Goal: Task Accomplishment & Management: Manage account settings

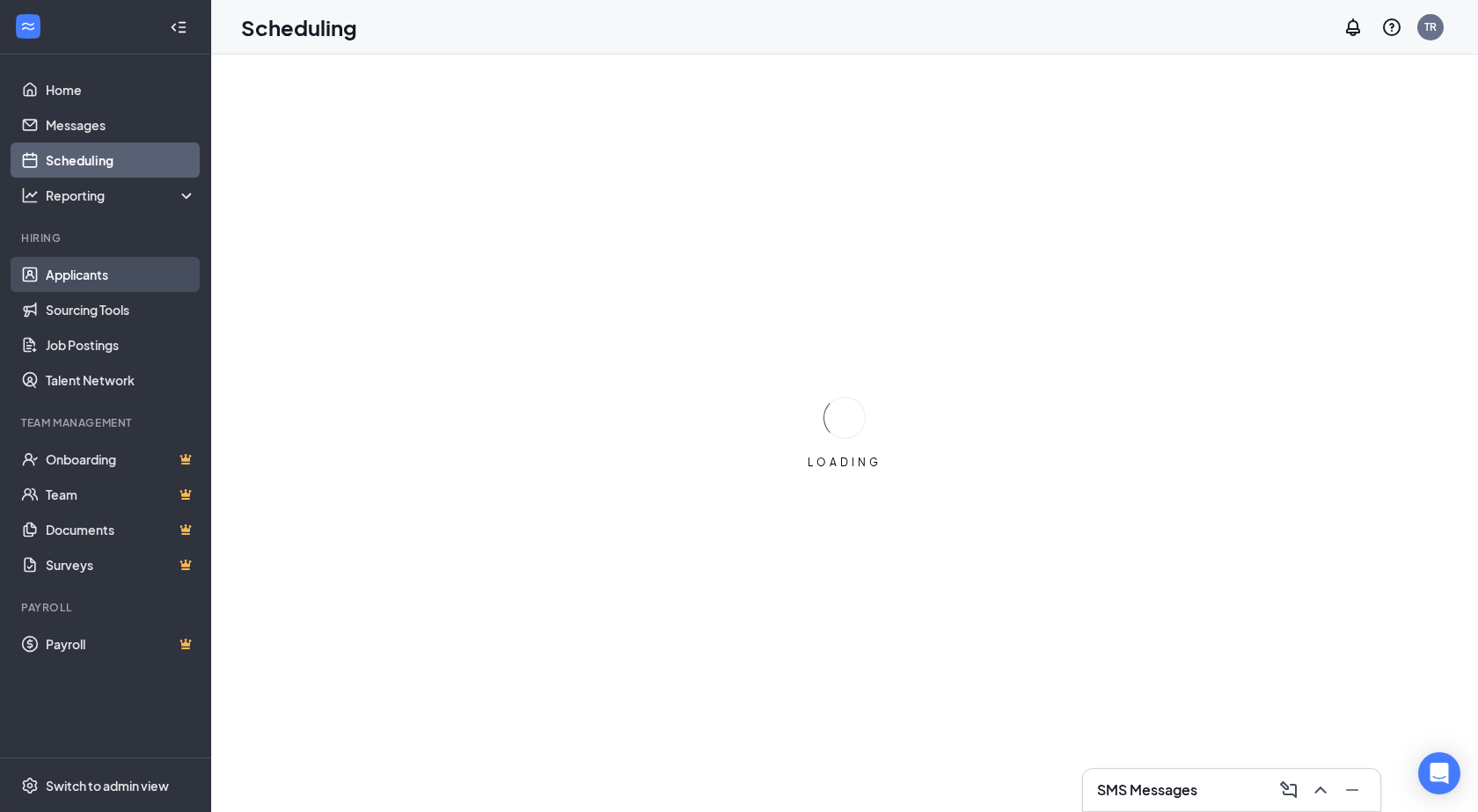
click at [111, 282] on link "Applicants" at bounding box center [121, 274] width 150 height 35
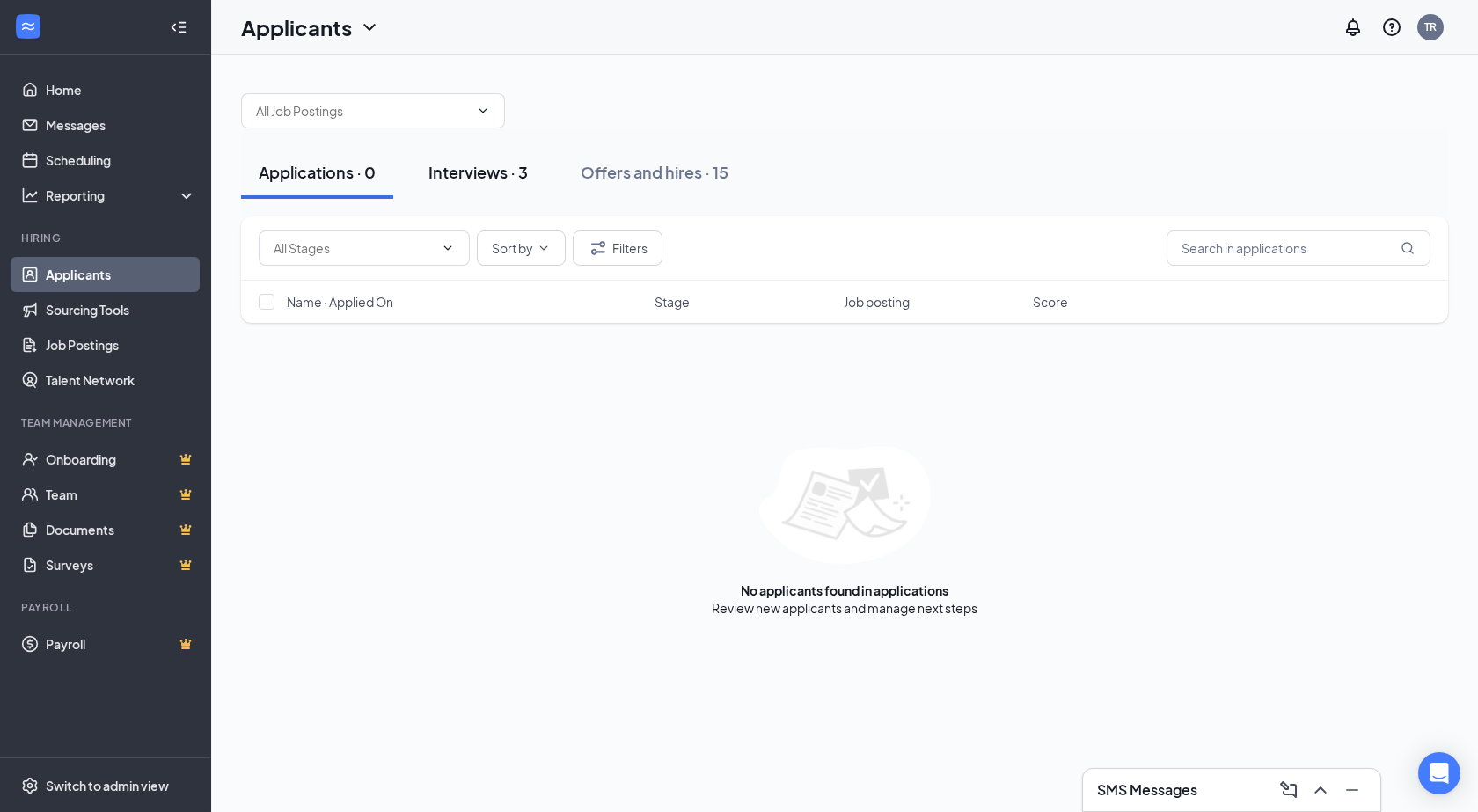
drag, startPoint x: 485, startPoint y: 176, endPoint x: 479, endPoint y: 188, distance: 13.4
click at [479, 188] on button "Interviews · 3" at bounding box center [477, 173] width 134 height 53
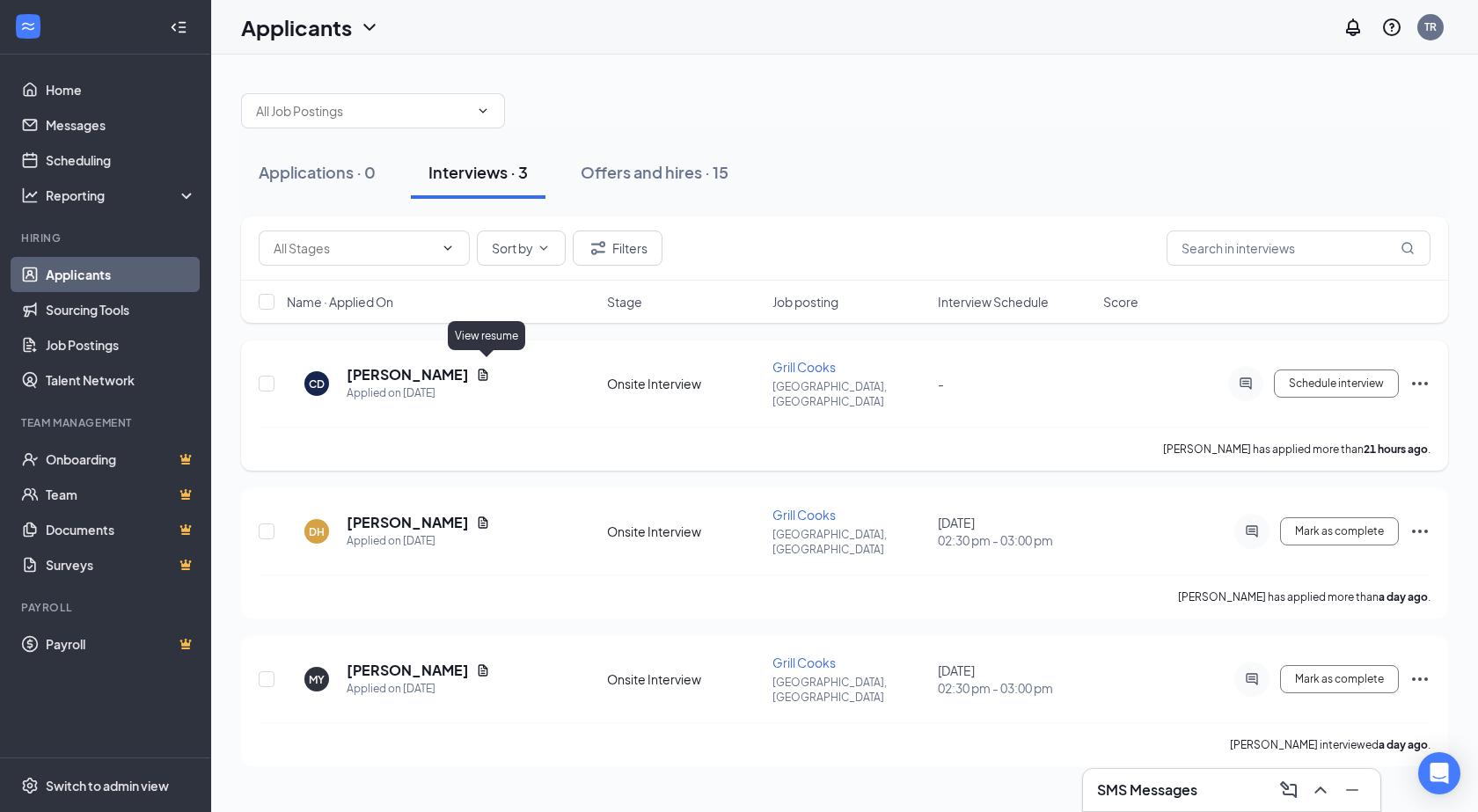
click at [485, 369] on icon "Document" at bounding box center [483, 374] width 10 height 12
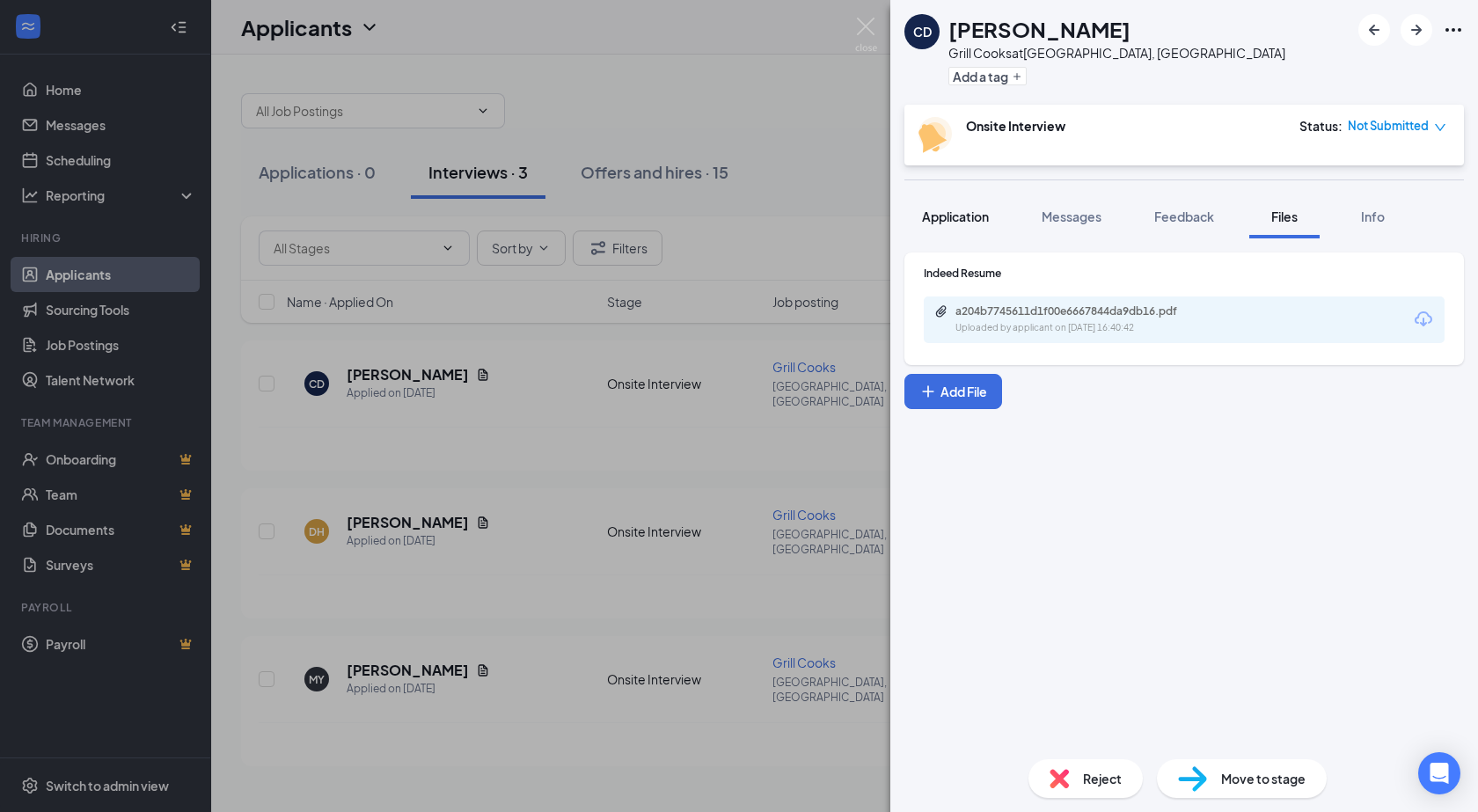
click at [947, 219] on span "Application" at bounding box center [955, 216] width 67 height 16
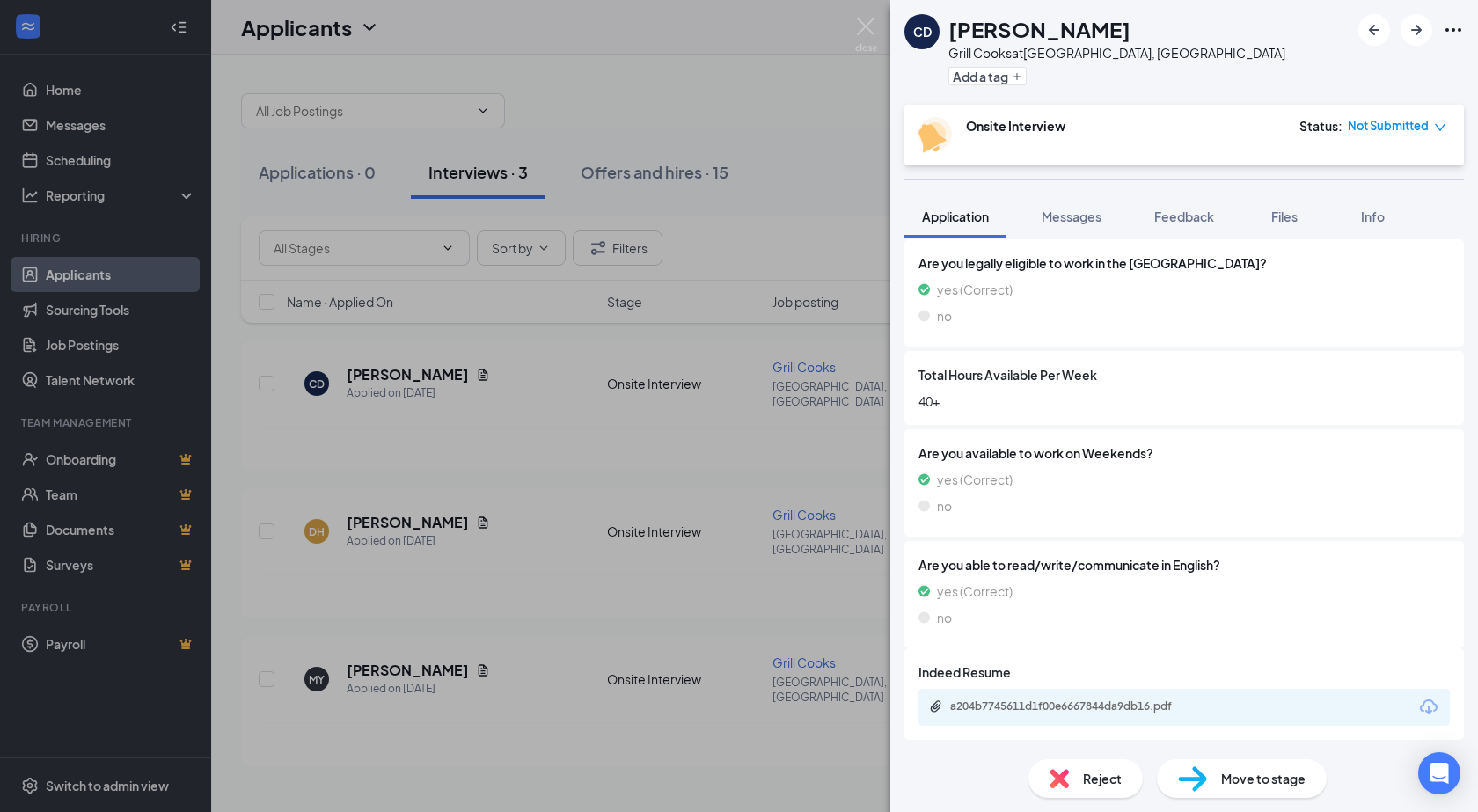
scroll to position [509, 0]
click at [989, 704] on div "a204b7745611d1f00e6667844da9db16.pdf" at bounding box center [1073, 704] width 246 height 14
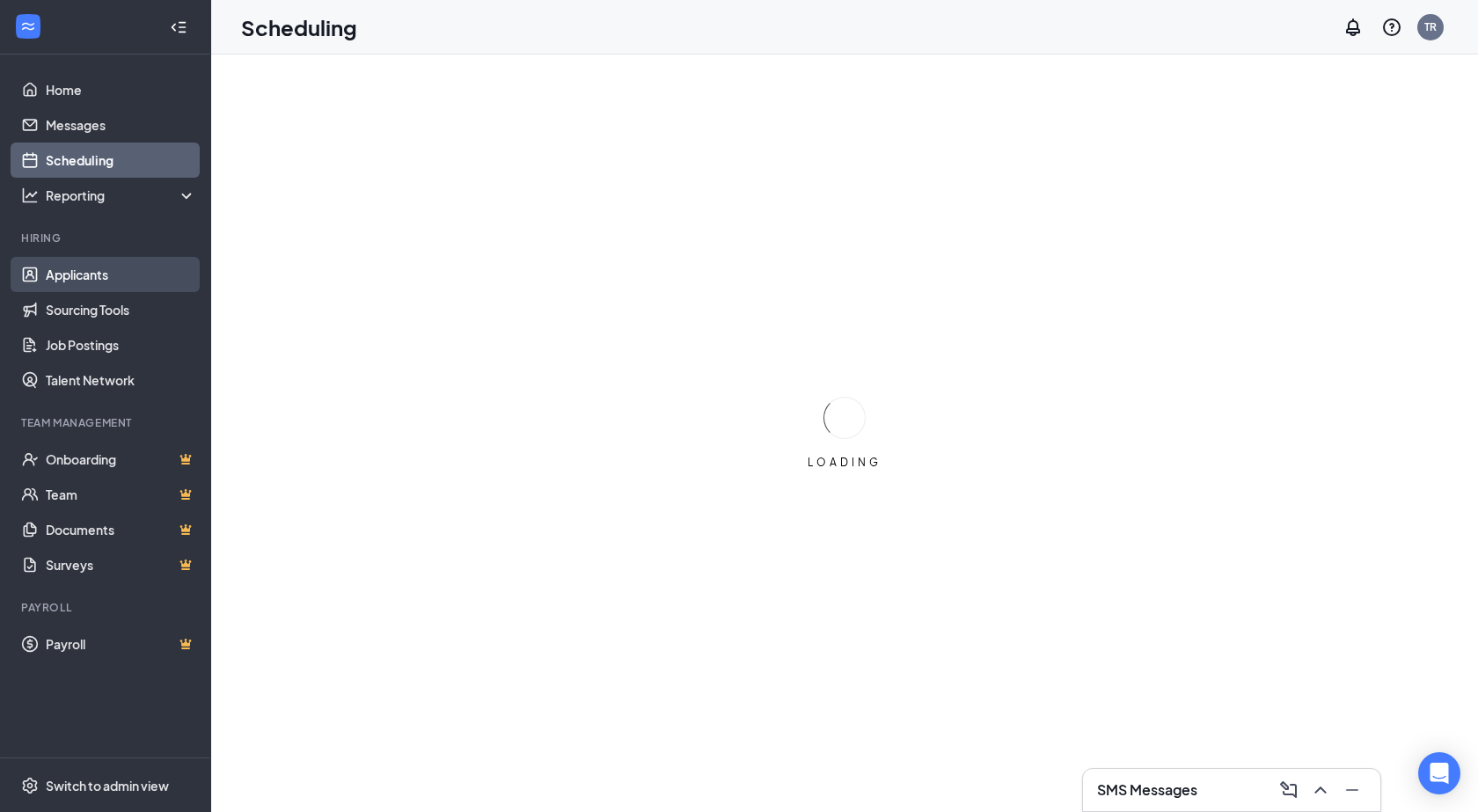
click at [97, 266] on link "Applicants" at bounding box center [121, 274] width 150 height 35
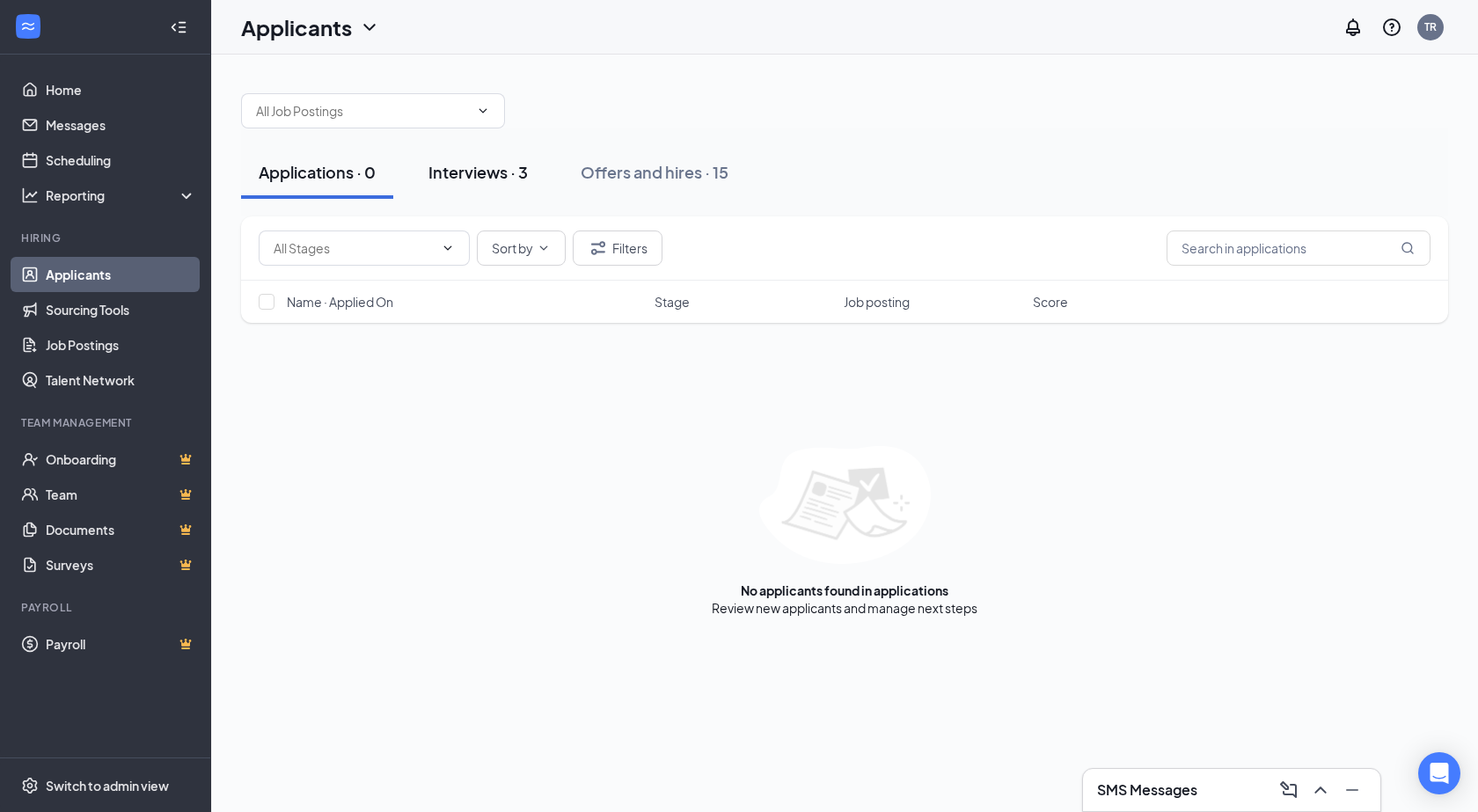
click at [494, 171] on div "Interviews · 3" at bounding box center [477, 172] width 100 height 22
